Goal: Browse casually

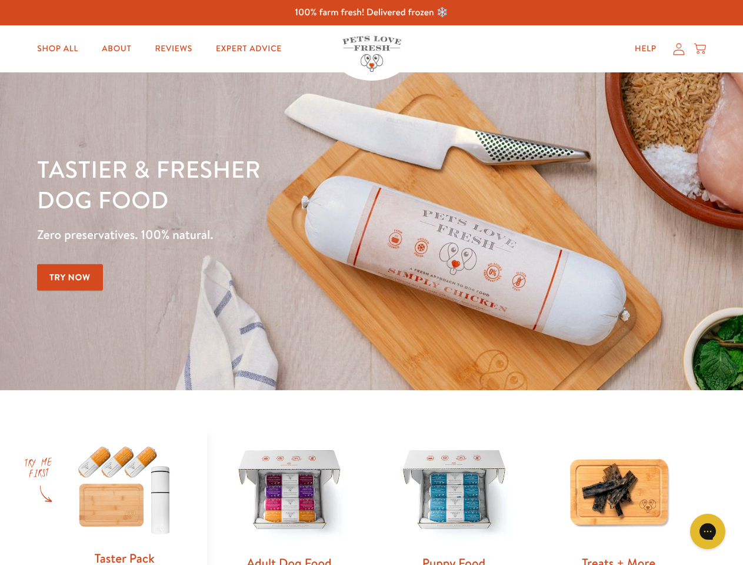
click at [371, 282] on div "Tastier & fresher dog food Zero preservatives. 100% natural. Try Now" at bounding box center [260, 231] width 446 height 155
click at [708, 531] on icon "Gorgias live chat" at bounding box center [707, 531] width 11 height 11
